Goal: Information Seeking & Learning: Learn about a topic

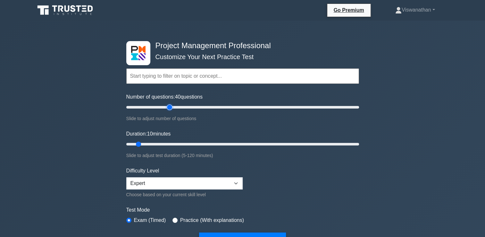
drag, startPoint x: 135, startPoint y: 106, endPoint x: 170, endPoint y: 106, distance: 35.3
type input "40"
click at [170, 106] on input "Number of questions: 40 questions" at bounding box center [242, 107] width 233 height 8
drag, startPoint x: 137, startPoint y: 144, endPoint x: 193, endPoint y: 140, distance: 56.9
type input "40"
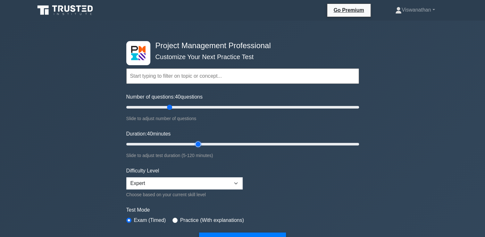
click at [193, 140] on input "Duration: 40 minutes" at bounding box center [242, 144] width 233 height 8
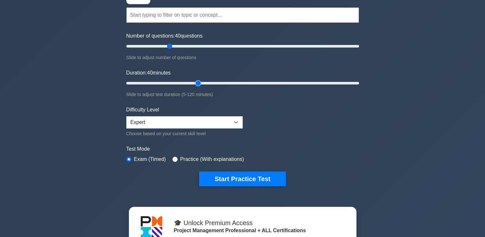
scroll to position [72, 0]
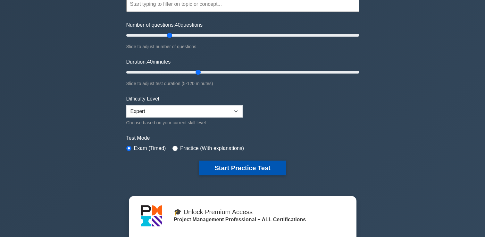
click at [244, 164] on button "Start Practice Test" at bounding box center [242, 167] width 87 height 15
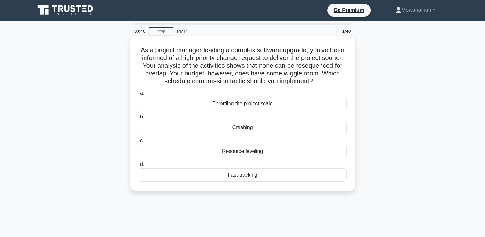
click at [241, 129] on div "Crashing" at bounding box center [243, 127] width 208 height 13
click at [139, 119] on input "b. Crashing" at bounding box center [139, 117] width 0 height 4
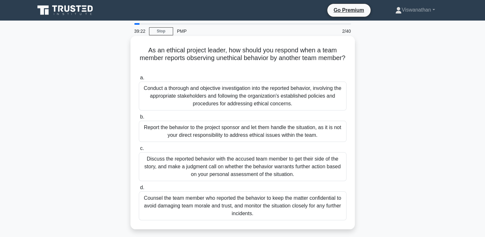
click at [303, 99] on div "Conduct a thorough and objective investigation into the reported behavior, invo…" at bounding box center [243, 96] width 208 height 29
click at [139, 80] on input "a. Conduct a thorough and objective investigation into the reported behavior, i…" at bounding box center [139, 78] width 0 height 4
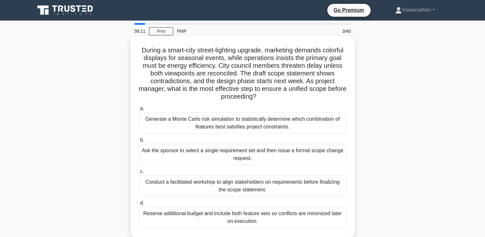
click at [314, 184] on div "Conduct a facilitated workshop to align stakeholders on requirements before fin…" at bounding box center [243, 185] width 208 height 21
click at [139, 174] on input "c. Conduct a facilitated workshop to align stakeholders on requirements before …" at bounding box center [139, 171] width 0 height 4
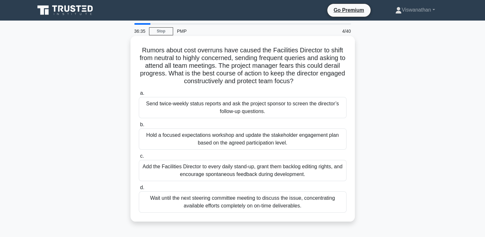
click at [290, 167] on div "Add the Facilities Director to every daily stand-up, grant them backlog editing…" at bounding box center [243, 170] width 208 height 21
click at [139, 158] on input "c. Add the Facilities Director to every daily stand-up, grant them backlog edit…" at bounding box center [139, 156] width 0 height 4
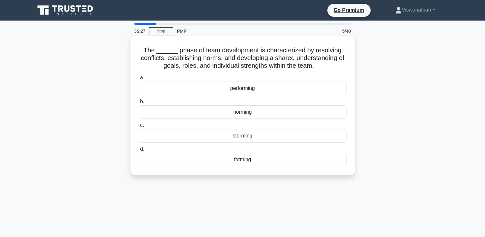
click at [260, 135] on div "storming" at bounding box center [243, 135] width 208 height 13
click at [139, 127] on input "c. storming" at bounding box center [139, 125] width 0 height 4
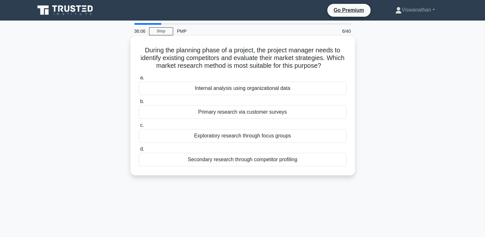
click at [266, 89] on div "Internal analysis using organizational data" at bounding box center [243, 88] width 208 height 13
click at [139, 80] on input "a. Internal analysis using organizational data" at bounding box center [139, 78] width 0 height 4
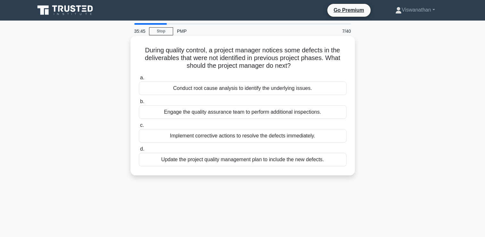
click at [264, 92] on div "Conduct root cause analysis to identify the underlying issues." at bounding box center [243, 88] width 208 height 13
click at [139, 80] on input "a. Conduct root cause analysis to identify the underlying issues." at bounding box center [139, 78] width 0 height 4
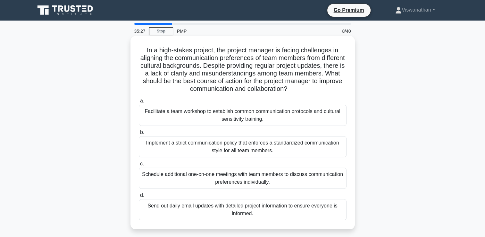
click at [275, 116] on div "Facilitate a team workshop to establish common communication protocols and cult…" at bounding box center [243, 115] width 208 height 21
click at [139, 103] on input "a. Facilitate a team workshop to establish common communication protocols and c…" at bounding box center [139, 101] width 0 height 4
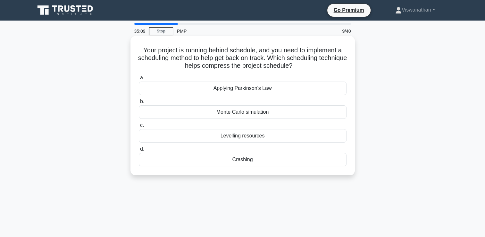
click at [244, 161] on div "Crashing" at bounding box center [243, 159] width 208 height 13
click at [139, 151] on input "d. Crashing" at bounding box center [139, 149] width 0 height 4
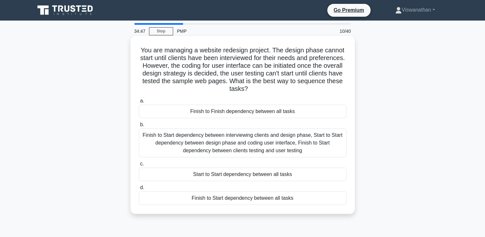
click at [243, 149] on div "Finish to Start dependency between interviewing clients and design phase, Start…" at bounding box center [243, 142] width 208 height 29
click at [139, 127] on input "b. Finish to Start dependency between interviewing clients and design phase, St…" at bounding box center [139, 125] width 0 height 4
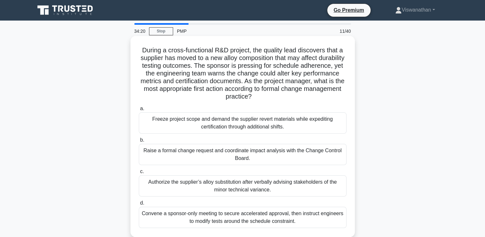
click at [252, 149] on div "Raise a formal change request and coordinate impact analysis with the Change Co…" at bounding box center [243, 154] width 208 height 21
click at [139, 142] on input "b. Raise a formal change request and coordinate impact analysis with the Change…" at bounding box center [139, 140] width 0 height 4
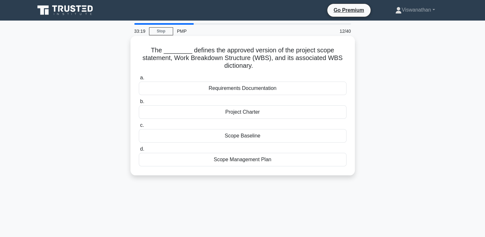
click at [249, 133] on div "Scope Baseline" at bounding box center [243, 135] width 208 height 13
click at [139, 127] on input "c. Scope Baseline" at bounding box center [139, 125] width 0 height 4
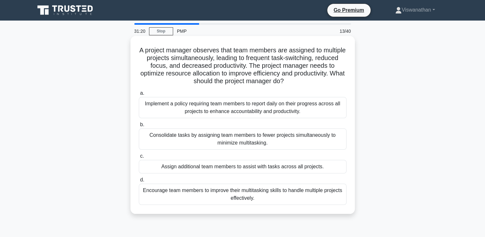
click at [290, 143] on div "Consolidate tasks by assigning team members to fewer projects simultaneously to…" at bounding box center [243, 138] width 208 height 21
click at [139, 127] on input "b. Consolidate tasks by assigning team members to fewer projects simultaneously…" at bounding box center [139, 125] width 0 height 4
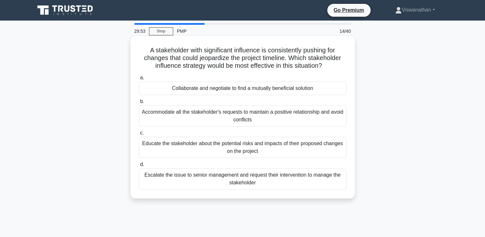
click at [300, 86] on div "Collaborate and negotiate to find a mutually beneficial solution" at bounding box center [243, 88] width 208 height 13
click at [139, 80] on input "a. Collaborate and negotiate to find a mutually beneficial solution" at bounding box center [139, 78] width 0 height 4
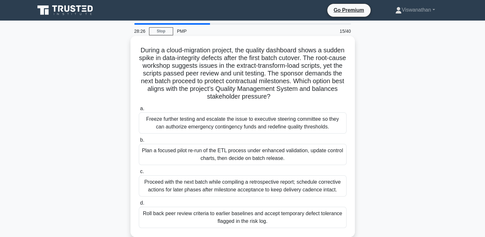
click at [308, 190] on div "Proceed with the next batch while compiling a retrospective report; schedule co…" at bounding box center [243, 185] width 208 height 21
click at [139, 174] on input "c. Proceed with the next batch while compiling a retrospective report; schedule…" at bounding box center [139, 171] width 0 height 4
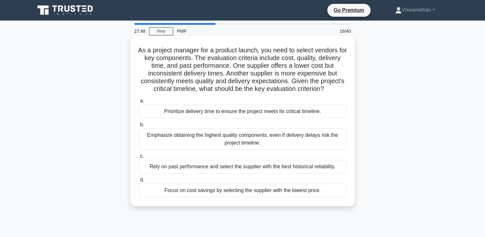
click at [271, 149] on div "Emphasize obtaining the highest quality components, even if delivery delays ris…" at bounding box center [243, 138] width 208 height 21
click at [139, 127] on input "b. Emphasize obtaining the highest quality components, even if delivery delays …" at bounding box center [139, 125] width 0 height 4
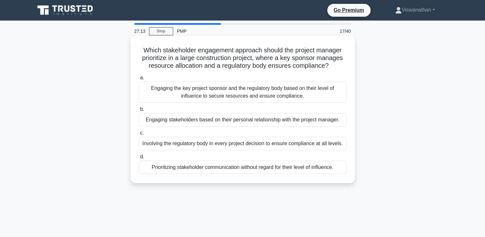
click at [281, 166] on div "Prioritizing stakeholder communication without regard for their level of influe…" at bounding box center [243, 166] width 208 height 13
click at [139, 159] on input "d. Prioritizing stakeholder communication without regard for their level of inf…" at bounding box center [139, 157] width 0 height 4
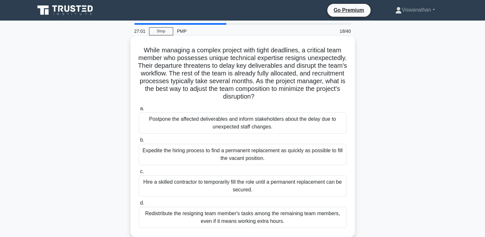
click at [283, 167] on div "a. Postpone the affected deliverables and inform stakeholders about the delay d…" at bounding box center [243, 166] width 216 height 126
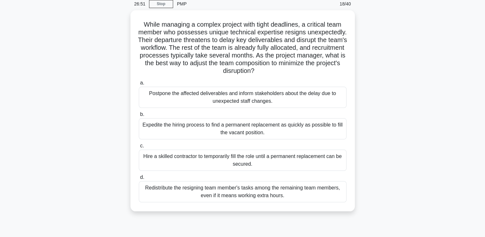
scroll to position [28, 0]
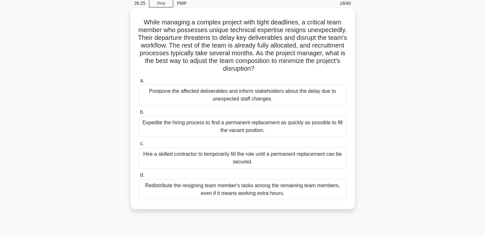
click at [305, 155] on div "Hire a skilled contractor to temporarily fill the role until a permanent replac…" at bounding box center [243, 157] width 208 height 21
click at [139, 146] on input "c. Hire a skilled contractor to temporarily fill the role until a permanent rep…" at bounding box center [139, 144] width 0 height 4
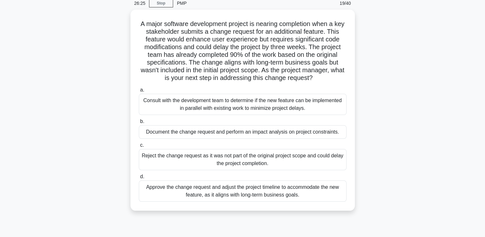
scroll to position [0, 0]
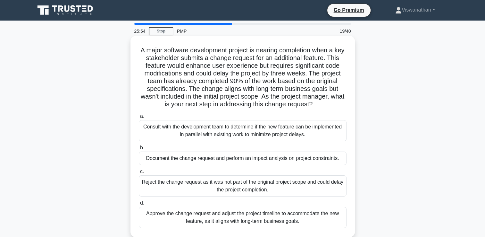
click at [293, 161] on div "Document the change request and perform an impact analysis on project constrain…" at bounding box center [243, 157] width 208 height 13
click at [139, 150] on input "b. Document the change request and perform an impact analysis on project constr…" at bounding box center [139, 148] width 0 height 4
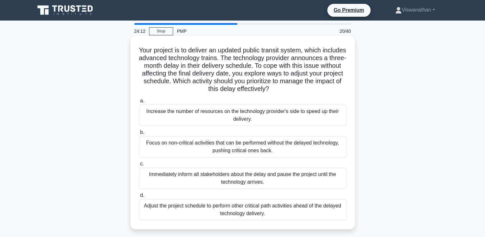
click at [295, 161] on label "c. Immediately inform all stakeholders about the delay and pause the project un…" at bounding box center [243, 174] width 208 height 29
click at [139, 162] on input "c. Immediately inform all stakeholders about the delay and pause the project un…" at bounding box center [139, 164] width 0 height 4
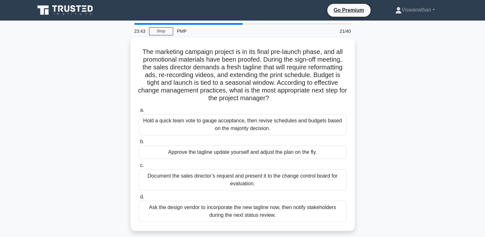
click at [347, 33] on div "21/40" at bounding box center [337, 31] width 38 height 13
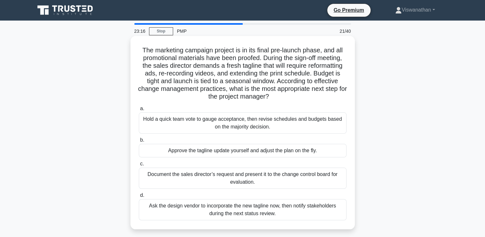
click at [289, 184] on div "Document the sales director’s request and present it to the change control boar…" at bounding box center [243, 178] width 208 height 21
click at [139, 166] on input "c. Document the sales director’s request and present it to the change control b…" at bounding box center [139, 164] width 0 height 4
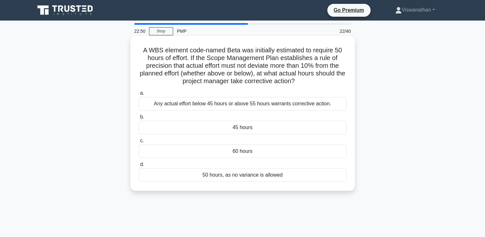
click at [265, 103] on div "Any actual effort below 45 hours or above 55 hours warrants corrective action." at bounding box center [243, 103] width 208 height 13
click at [139, 95] on input "a. Any actual effort below 45 hours or above 55 hours warrants corrective actio…" at bounding box center [139, 93] width 0 height 4
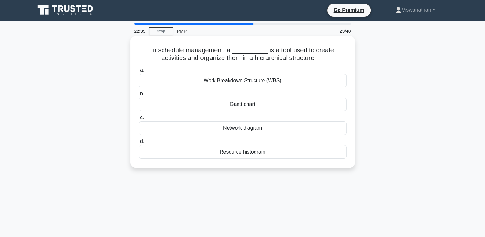
click at [253, 107] on div "Gantt chart" at bounding box center [243, 104] width 208 height 13
click at [139, 96] on input "b. Gantt chart" at bounding box center [139, 94] width 0 height 4
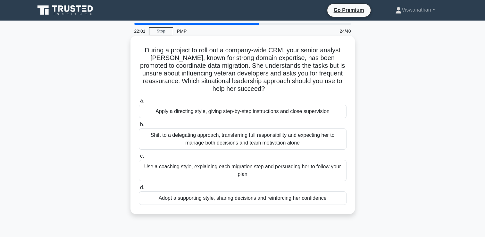
click at [284, 200] on div "Adopt a supporting style, sharing decisions and reinforcing her confidence" at bounding box center [243, 197] width 208 height 13
click at [139, 190] on input "d. Adopt a supporting style, sharing decisions and reinforcing her confidence" at bounding box center [139, 187] width 0 height 4
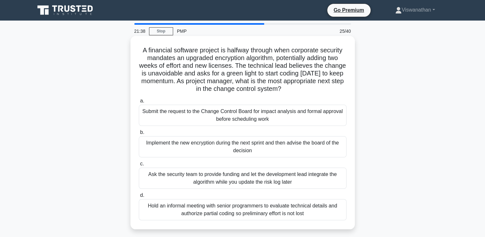
click at [283, 119] on div "Submit the request to the Change Control Board for impact analysis and formal a…" at bounding box center [243, 115] width 208 height 21
click at [139, 103] on input "a. Submit the request to the Change Control Board for impact analysis and forma…" at bounding box center [139, 101] width 0 height 4
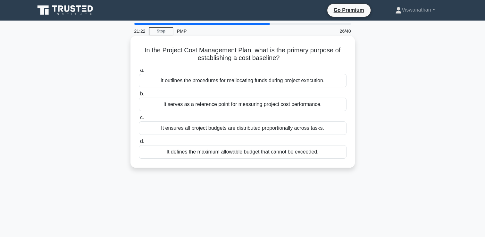
click at [276, 154] on div "It defines the maximum allowable budget that cannot be exceeded." at bounding box center [243, 151] width 208 height 13
click at [139, 143] on input "d. It defines the maximum allowable budget that cannot be exceeded." at bounding box center [139, 141] width 0 height 4
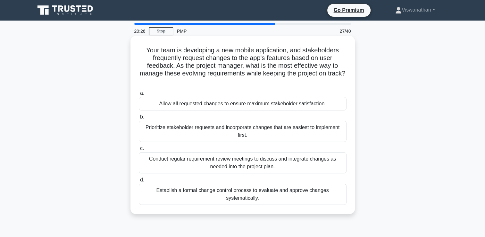
click at [244, 165] on div "Conduct regular requirement review meetings to discuss and integrate changes as…" at bounding box center [243, 162] width 208 height 21
click at [139, 150] on input "c. Conduct regular requirement review meetings to discuss and integrate changes…" at bounding box center [139, 148] width 0 height 4
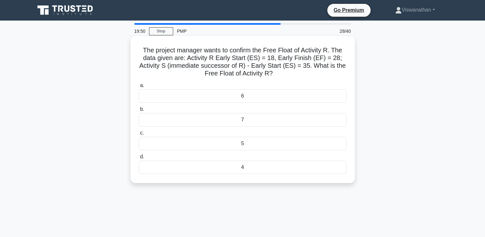
click at [257, 114] on div "7" at bounding box center [243, 119] width 208 height 13
click at [139, 111] on input "b. 7" at bounding box center [139, 109] width 0 height 4
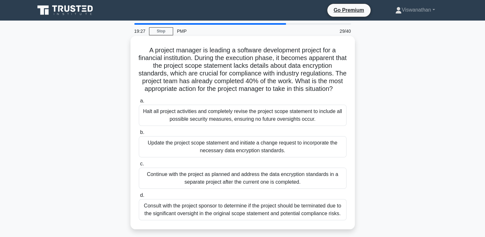
click at [249, 152] on div "Update the project scope statement and initiate a change request to incorporate…" at bounding box center [243, 146] width 208 height 21
click at [139, 134] on input "b. Update the project scope statement and initiate a change request to incorpor…" at bounding box center [139, 132] width 0 height 4
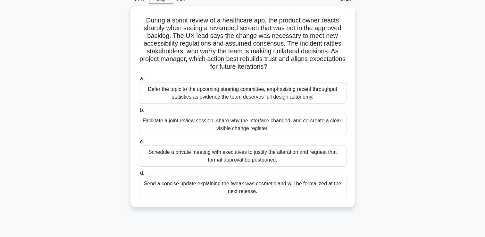
scroll to position [32, 0]
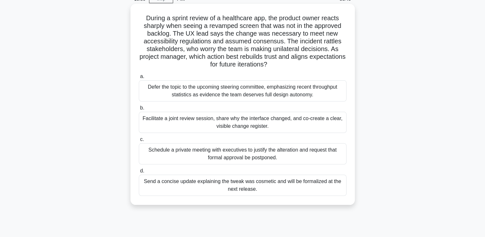
click at [219, 128] on div "Facilitate a joint review session, share why the interface changed, and co-crea…" at bounding box center [243, 122] width 208 height 21
click at [139, 110] on input "b. Facilitate a joint review session, share why the interface changed, and co-c…" at bounding box center [139, 108] width 0 height 4
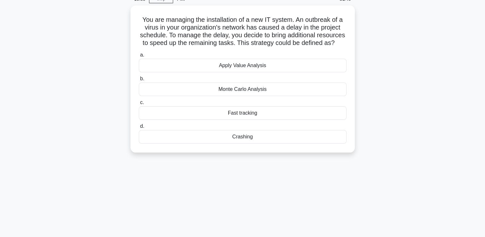
scroll to position [0, 0]
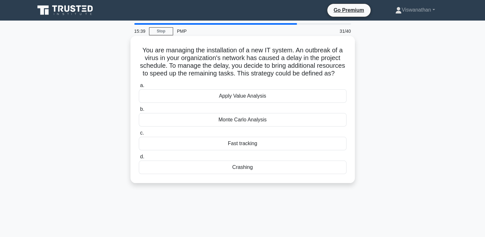
click at [241, 174] on div "Crashing" at bounding box center [243, 166] width 208 height 13
click at [139, 159] on input "d. Crashing" at bounding box center [139, 157] width 0 height 4
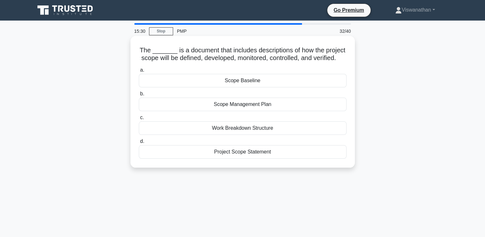
click at [238, 111] on div "Scope Management Plan" at bounding box center [243, 104] width 208 height 13
click at [139, 96] on input "b. Scope Management Plan" at bounding box center [139, 94] width 0 height 4
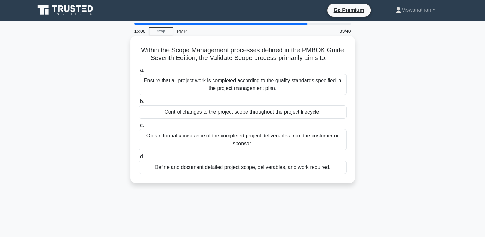
click at [267, 169] on div "Define and document detailed project scope, deliverables, and work required." at bounding box center [243, 166] width 208 height 13
click at [139, 159] on input "d. Define and document detailed project scope, deliverables, and work required." at bounding box center [139, 157] width 0 height 4
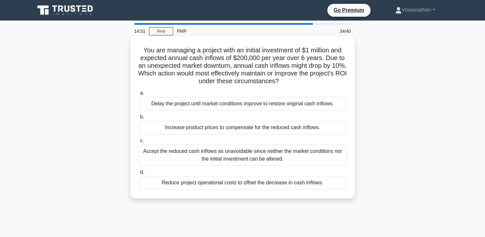
click at [262, 158] on div "Accept the reduced cash inflows as unavoidable since neither the market conditi…" at bounding box center [243, 154] width 208 height 21
click at [139, 143] on input "c. Accept the reduced cash inflows as unavoidable since neither the market cond…" at bounding box center [139, 141] width 0 height 4
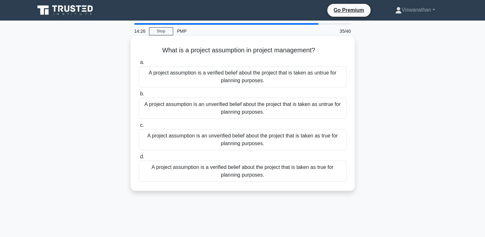
click at [263, 142] on div "A project assumption is an unverified belief about the project that is taken as…" at bounding box center [243, 139] width 208 height 21
click at [139, 127] on input "c. A project assumption is an unverified belief about the project that is taken…" at bounding box center [139, 125] width 0 height 4
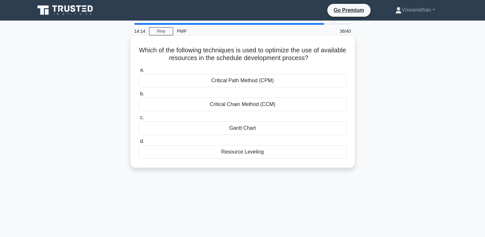
click at [252, 151] on div "Resource Leveling" at bounding box center [243, 151] width 208 height 13
click at [139, 143] on input "d. Resource Leveling" at bounding box center [139, 141] width 0 height 4
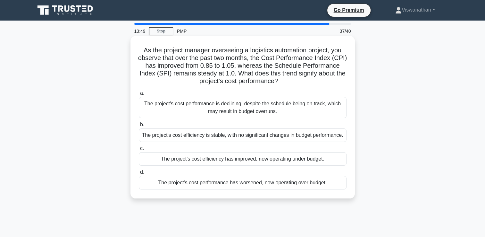
click at [252, 159] on div "The project's cost efficiency has improved, now operating under budget." at bounding box center [243, 158] width 208 height 13
click at [139, 150] on input "c. The project's cost efficiency has improved, now operating under budget." at bounding box center [139, 148] width 0 height 4
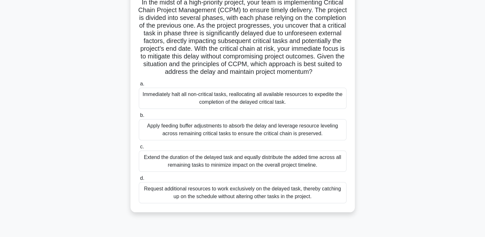
scroll to position [51, 0]
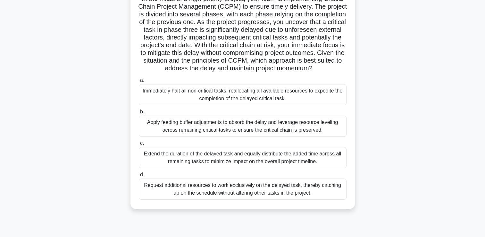
click at [305, 133] on div "Apply feeding buffer adjustments to absorb the delay and leverage resource leve…" at bounding box center [243, 126] width 208 height 21
click at [139, 114] on input "b. Apply feeding buffer adjustments to absorb the delay and leverage resource l…" at bounding box center [139, 112] width 0 height 4
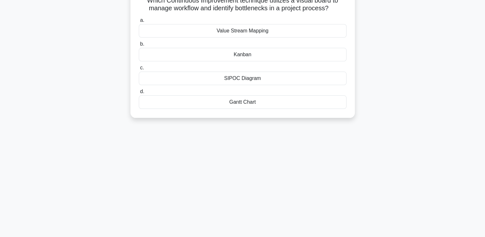
scroll to position [0, 0]
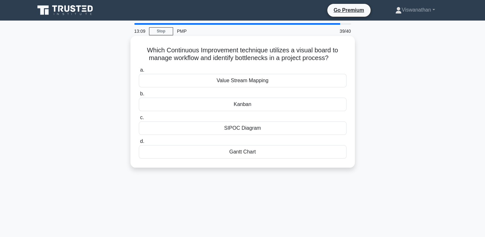
click at [262, 105] on div "Kanban" at bounding box center [243, 104] width 208 height 13
click at [139, 96] on input "b. Kanban" at bounding box center [139, 94] width 0 height 4
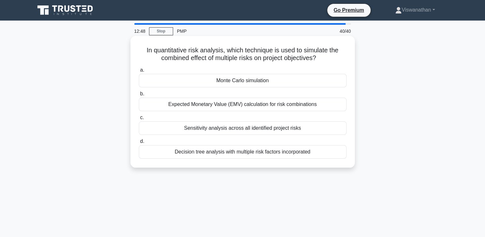
click at [263, 107] on div "Expected Monetary Value (EMV) calculation for risk combinations" at bounding box center [243, 104] width 208 height 13
click at [139, 96] on input "b. Expected Monetary Value (EMV) calculation for risk combinations" at bounding box center [139, 94] width 0 height 4
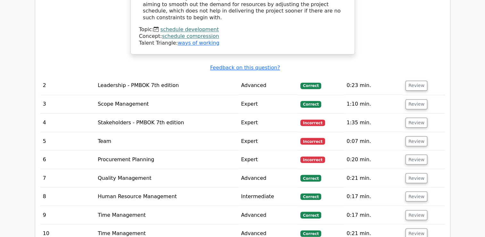
scroll to position [1132, 0]
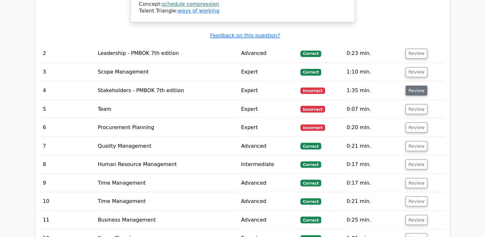
click at [412, 85] on button "Review" at bounding box center [417, 90] width 22 height 10
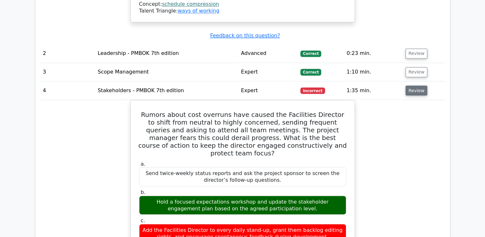
click at [416, 85] on button "Review" at bounding box center [417, 90] width 22 height 10
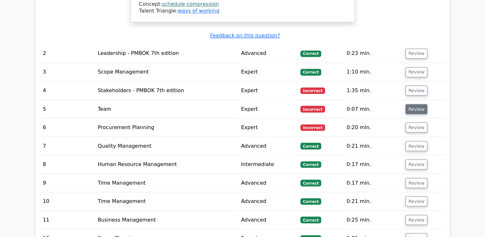
click at [420, 104] on button "Review" at bounding box center [417, 109] width 22 height 10
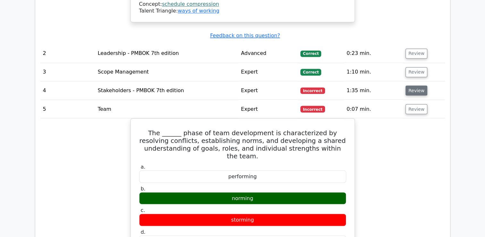
click at [413, 85] on button "Review" at bounding box center [417, 90] width 22 height 10
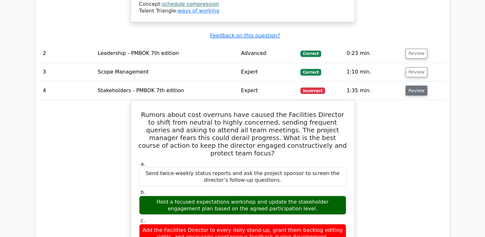
click at [414, 85] on button "Review" at bounding box center [417, 90] width 22 height 10
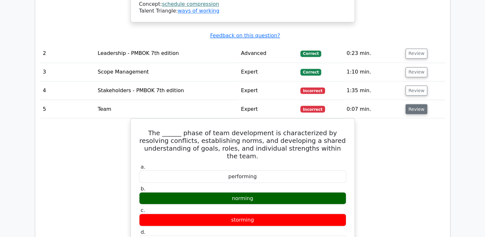
click at [417, 104] on button "Review" at bounding box center [417, 109] width 22 height 10
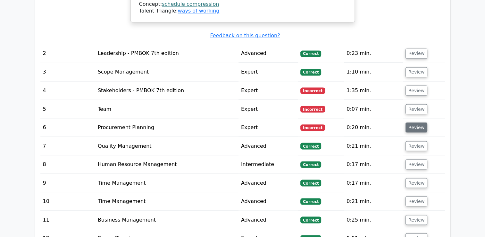
click at [417, 122] on button "Review" at bounding box center [417, 127] width 22 height 10
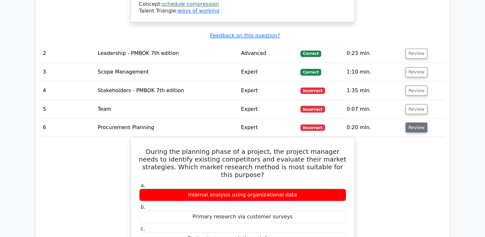
click at [417, 122] on button "Review" at bounding box center [417, 127] width 22 height 10
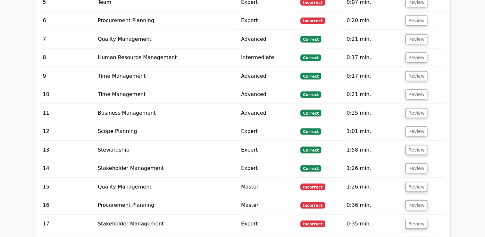
scroll to position [1263, 0]
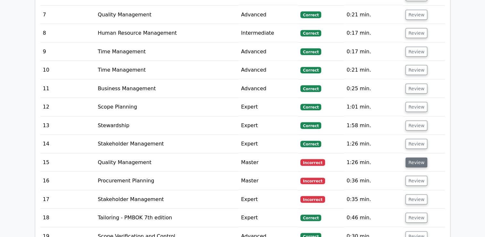
click at [415, 158] on button "Review" at bounding box center [417, 163] width 22 height 10
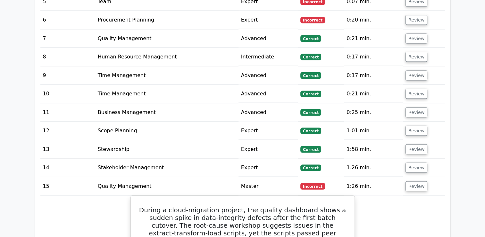
scroll to position [1232, 0]
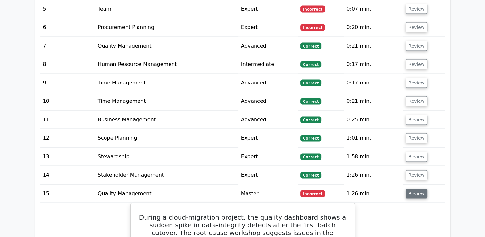
click at [411, 189] on button "Review" at bounding box center [417, 194] width 22 height 10
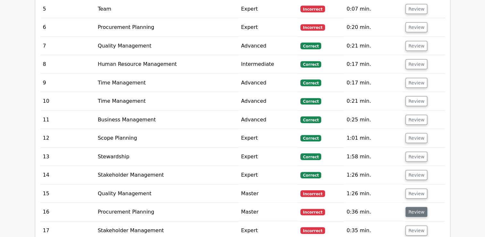
click at [414, 207] on button "Review" at bounding box center [417, 212] width 22 height 10
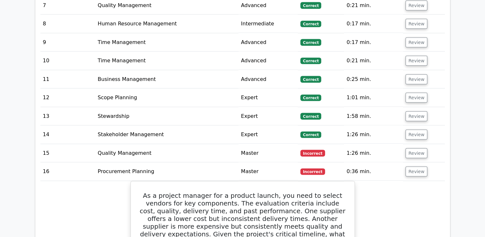
scroll to position [1257, 0]
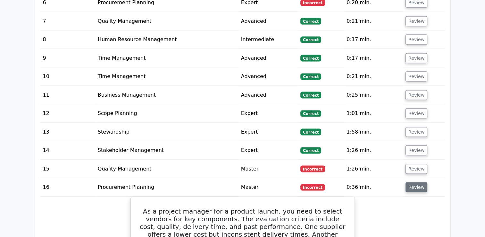
click at [412, 182] on button "Review" at bounding box center [417, 187] width 22 height 10
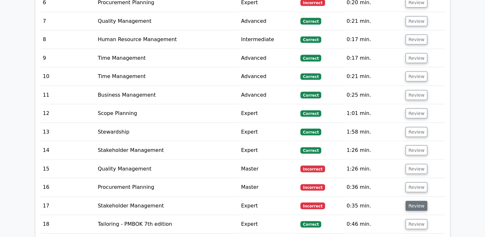
click at [416, 201] on button "Review" at bounding box center [417, 206] width 22 height 10
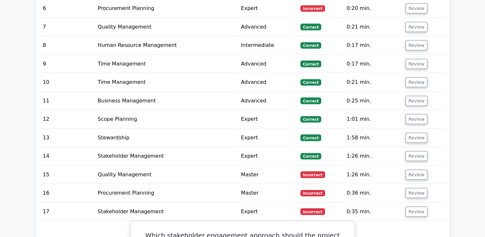
scroll to position [1236, 0]
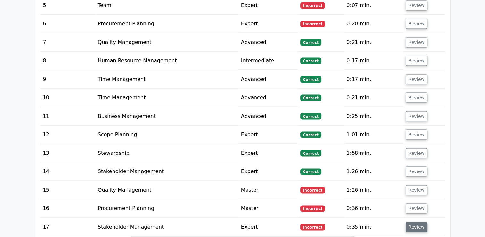
click at [411, 222] on button "Review" at bounding box center [417, 227] width 22 height 10
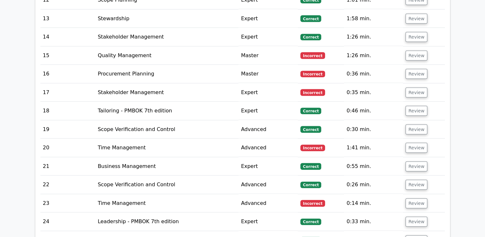
scroll to position [1377, 0]
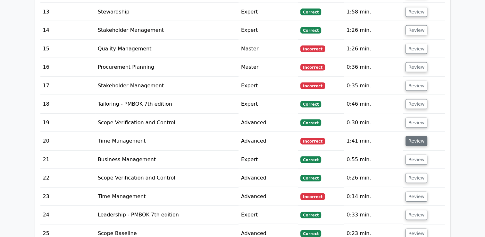
click at [411, 136] on button "Review" at bounding box center [417, 141] width 22 height 10
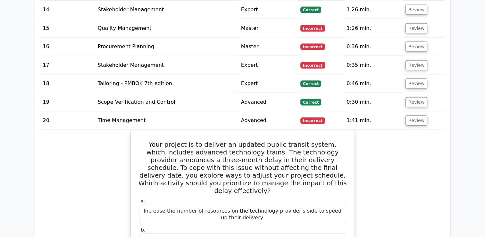
scroll to position [1393, 0]
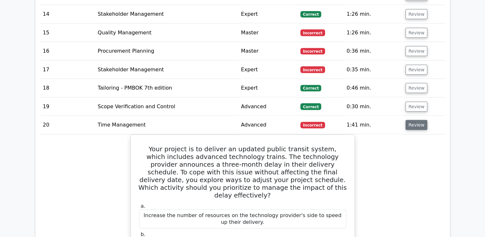
click at [410, 120] on button "Review" at bounding box center [417, 125] width 22 height 10
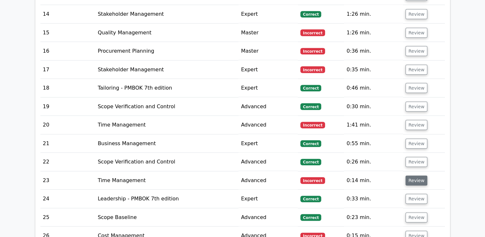
click at [411, 176] on button "Review" at bounding box center [417, 181] width 22 height 10
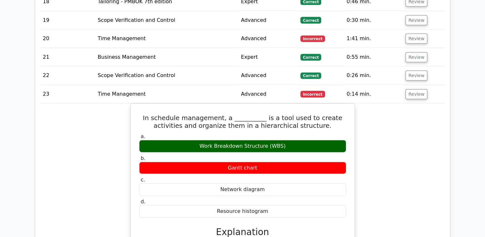
scroll to position [1449, 0]
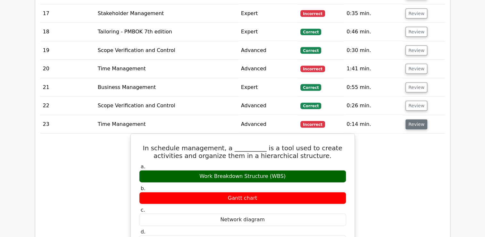
click at [417, 119] on button "Review" at bounding box center [417, 124] width 22 height 10
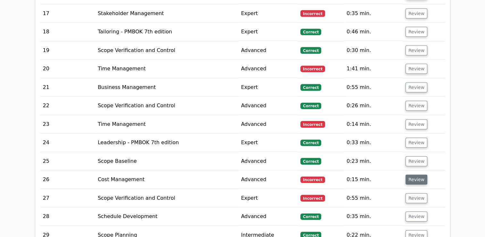
click at [416, 175] on button "Review" at bounding box center [417, 180] width 22 height 10
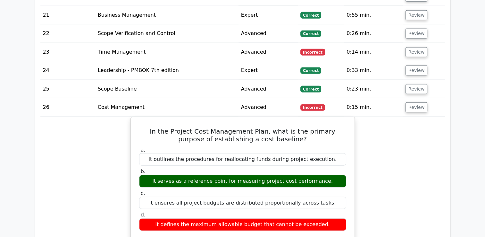
scroll to position [1520, 0]
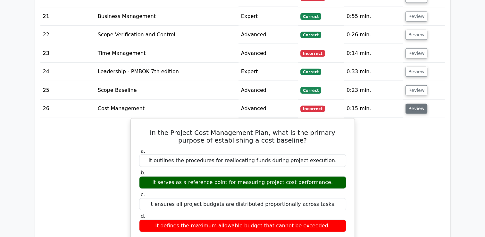
click at [413, 104] on button "Review" at bounding box center [417, 109] width 22 height 10
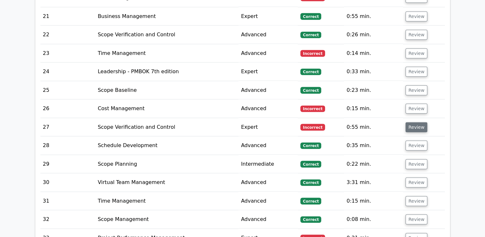
click at [416, 122] on button "Review" at bounding box center [417, 127] width 22 height 10
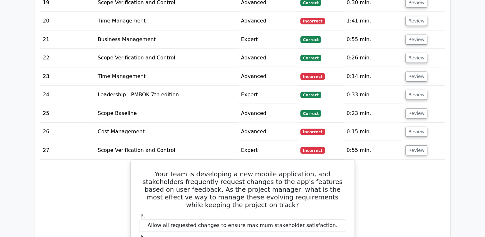
scroll to position [1496, 0]
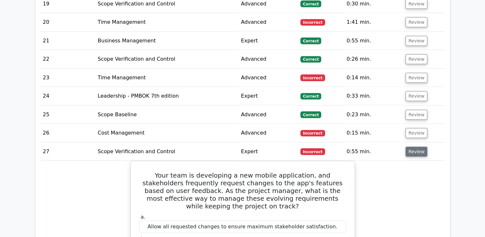
click at [415, 147] on button "Review" at bounding box center [417, 152] width 22 height 10
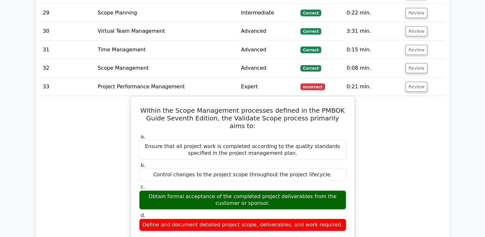
scroll to position [1645, 0]
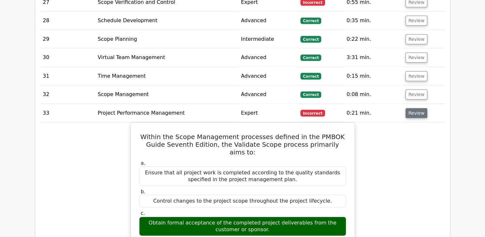
click at [421, 108] on button "Review" at bounding box center [417, 113] width 22 height 10
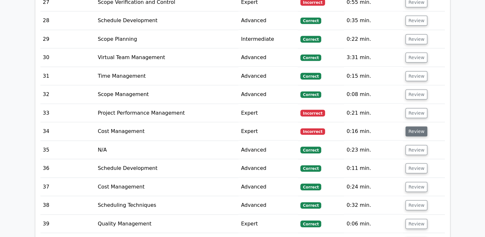
click at [418, 126] on button "Review" at bounding box center [417, 131] width 22 height 10
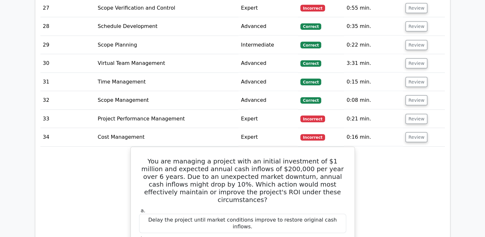
scroll to position [1623, 0]
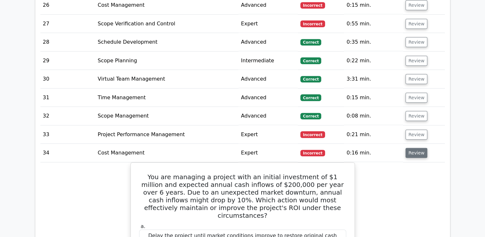
click at [408, 148] on button "Review" at bounding box center [417, 153] width 22 height 10
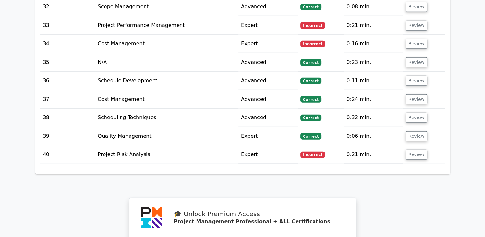
scroll to position [1739, 0]
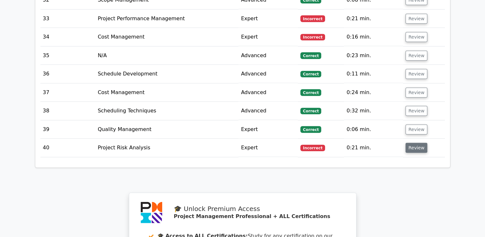
click at [415, 143] on button "Review" at bounding box center [417, 148] width 22 height 10
